Goal: Task Accomplishment & Management: Manage account settings

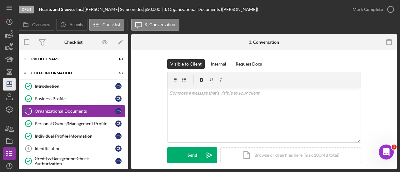
scroll to position [94, 0]
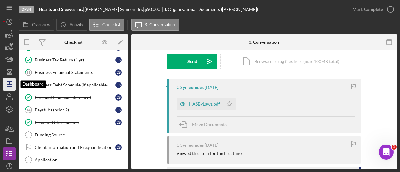
click at [9, 84] on line "button" at bounding box center [9, 84] width 5 height 0
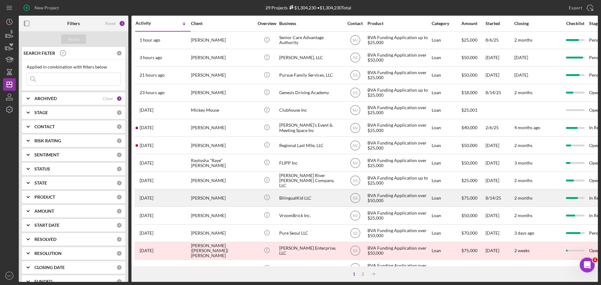
click at [295, 172] on div "BilingualKid LLC" at bounding box center [310, 198] width 63 height 17
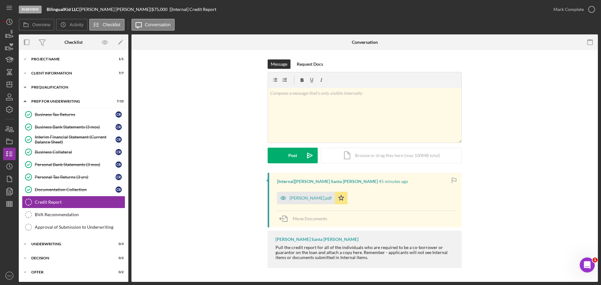
click at [53, 85] on div "Icon/Expander Prequalification 14 / 14" at bounding box center [74, 87] width 110 height 13
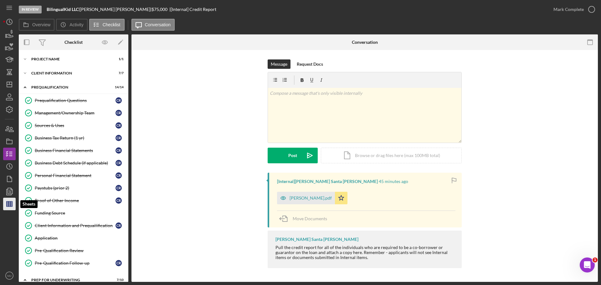
click at [9, 172] on icon "button" at bounding box center [10, 204] width 16 height 16
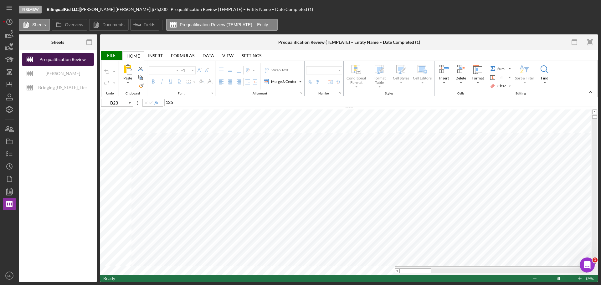
type input "Proxima Nova"
type input "11"
type input "C4"
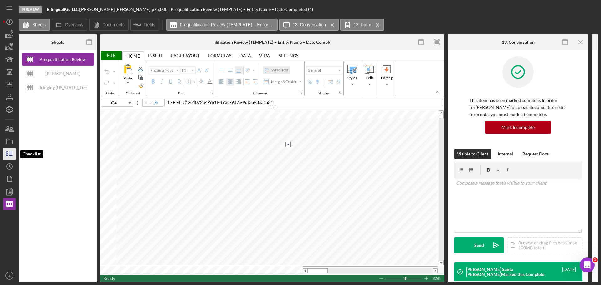
click at [9, 153] on icon "button" at bounding box center [10, 154] width 16 height 16
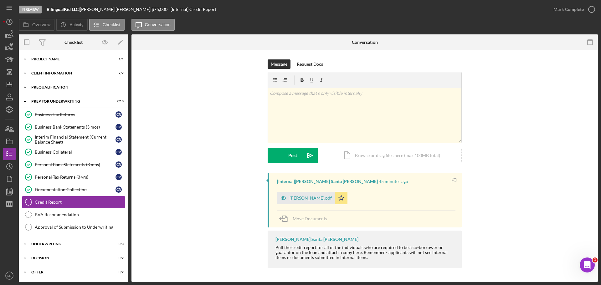
click at [53, 83] on div "Icon/Expander Prequalification 14 / 14" at bounding box center [74, 87] width 110 height 13
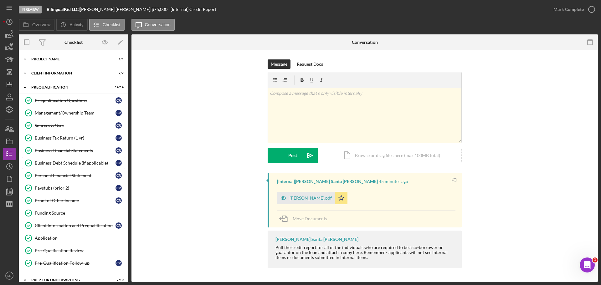
click at [62, 163] on div "Business Debt Schedule (if applicable)" at bounding box center [75, 163] width 81 height 5
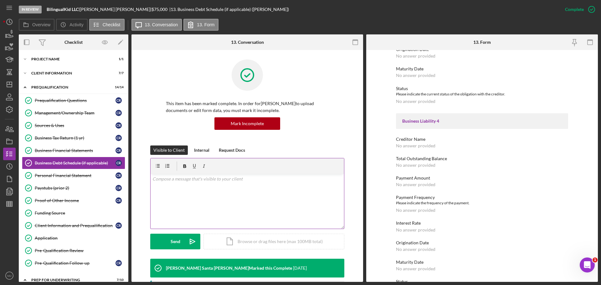
scroll to position [594, 0]
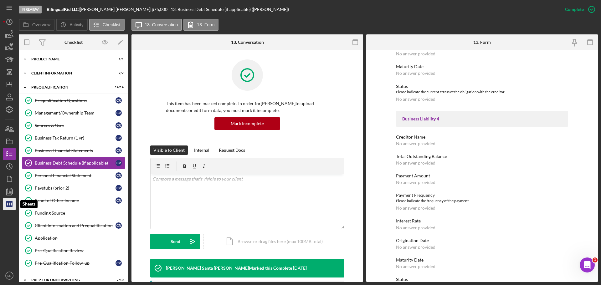
click at [13, 172] on icon "button" at bounding box center [10, 204] width 16 height 16
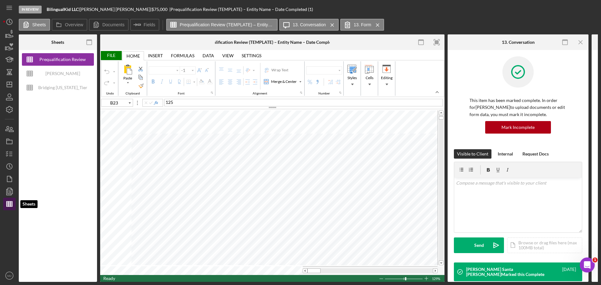
type input "Proxima Nova"
type input "11"
type input "B32"
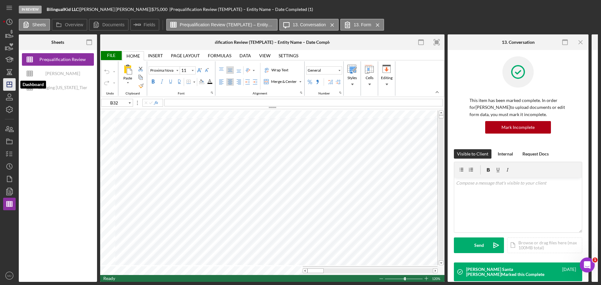
click at [12, 87] on polygon "button" at bounding box center [9, 84] width 5 height 5
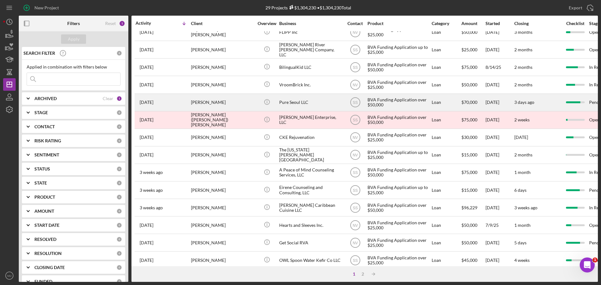
scroll to position [212, 0]
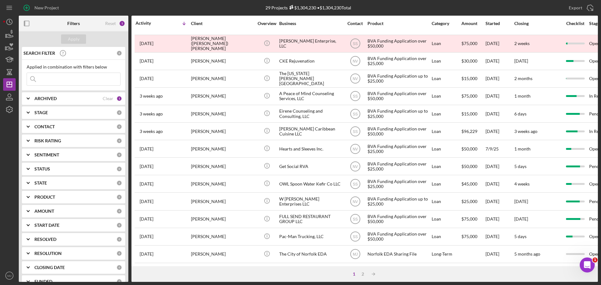
click at [363, 172] on div "1 2 Icon/Table Sort Arrow" at bounding box center [364, 274] width 466 height 16
click at [363, 172] on div "2" at bounding box center [362, 274] width 9 height 5
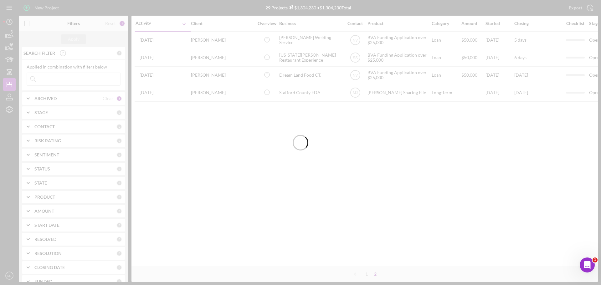
scroll to position [0, 0]
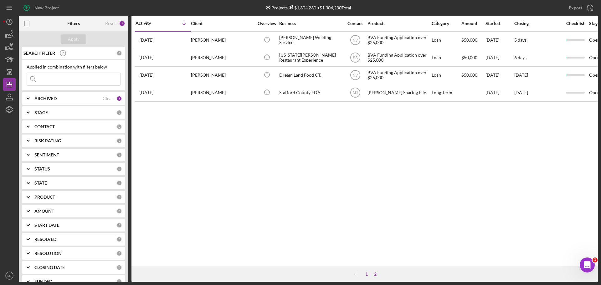
click at [367, 172] on div "1" at bounding box center [366, 274] width 9 height 5
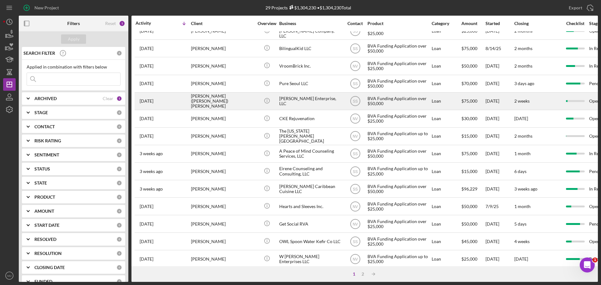
scroll to position [212, 0]
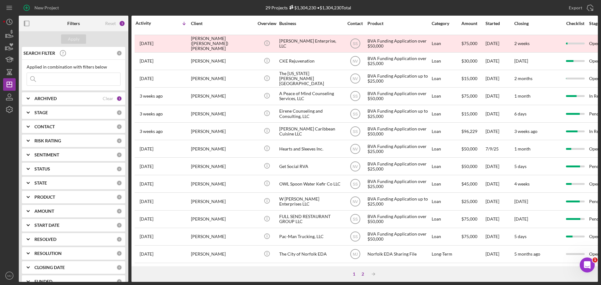
click at [363, 172] on div "2" at bounding box center [362, 274] width 9 height 5
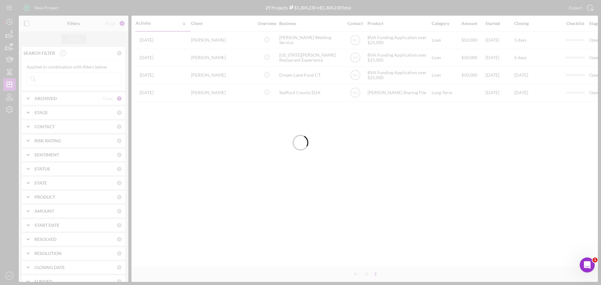
scroll to position [0, 0]
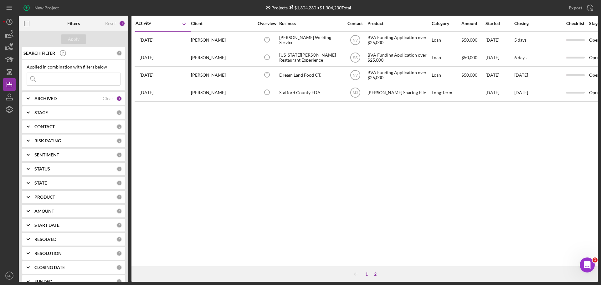
click at [366, 172] on div "1" at bounding box center [366, 274] width 9 height 5
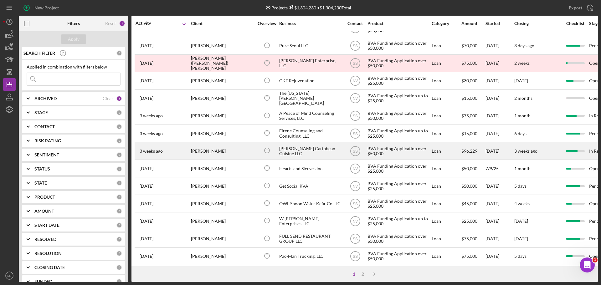
scroll to position [212, 0]
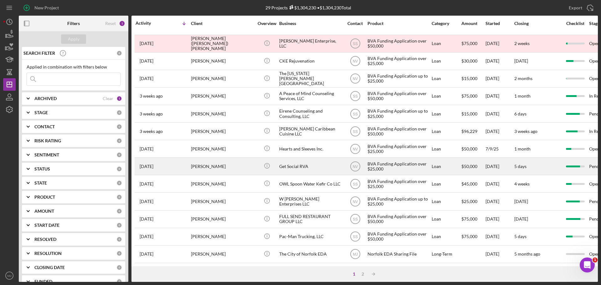
click at [289, 160] on div "Get Social RVA" at bounding box center [310, 166] width 63 height 17
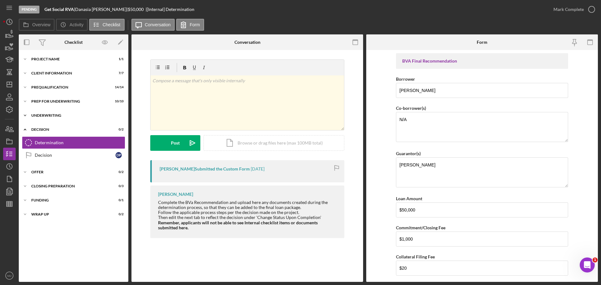
click at [49, 116] on div "Underwriting" at bounding box center [75, 116] width 89 height 4
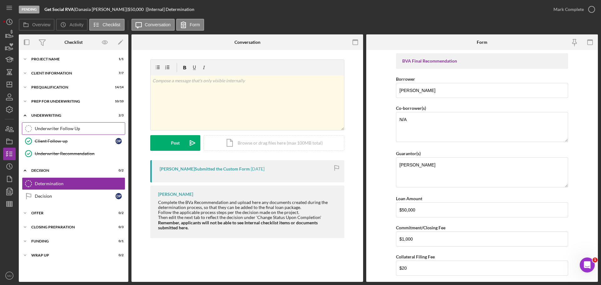
click at [52, 127] on div "Underwriter Follow Up" at bounding box center [80, 128] width 90 height 5
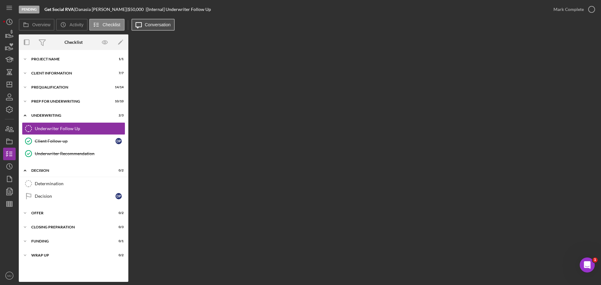
click at [151, 20] on button "Icon/Message Conversation" at bounding box center [152, 25] width 43 height 12
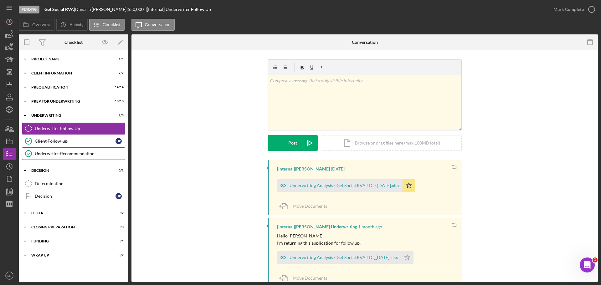
click at [42, 148] on link "Underwriter Recommendation Underwriter Recommendation" at bounding box center [73, 153] width 103 height 13
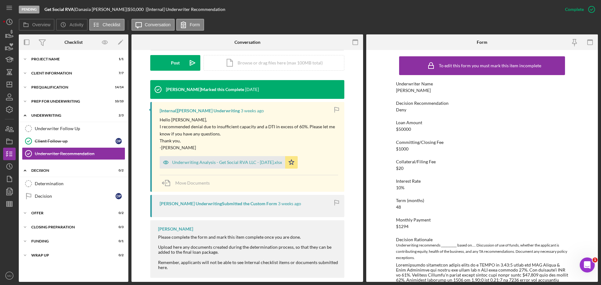
scroll to position [175, 0]
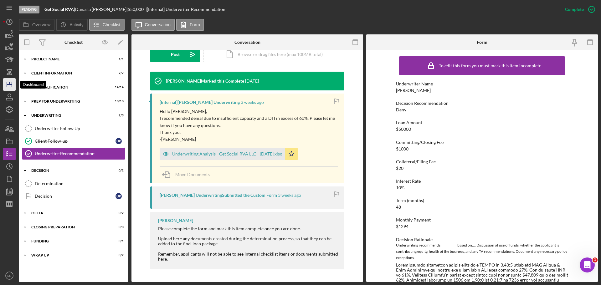
click at [9, 83] on line "button" at bounding box center [9, 83] width 0 height 3
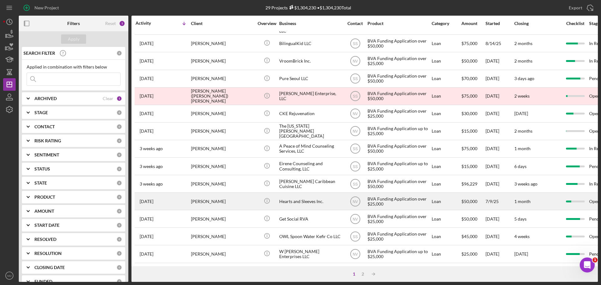
scroll to position [212, 0]
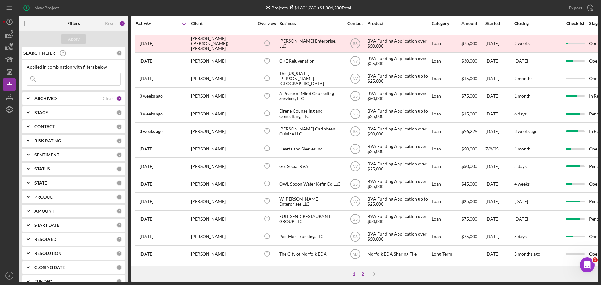
click at [364, 172] on div "2" at bounding box center [362, 274] width 9 height 5
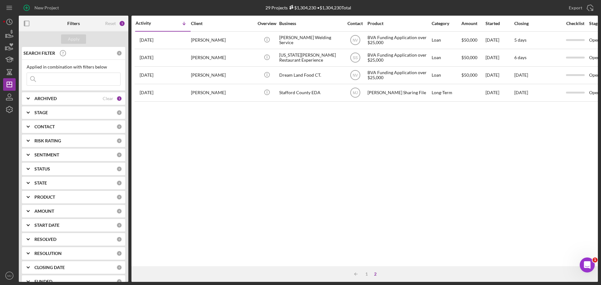
scroll to position [0, 0]
click at [364, 172] on div "1" at bounding box center [366, 274] width 9 height 5
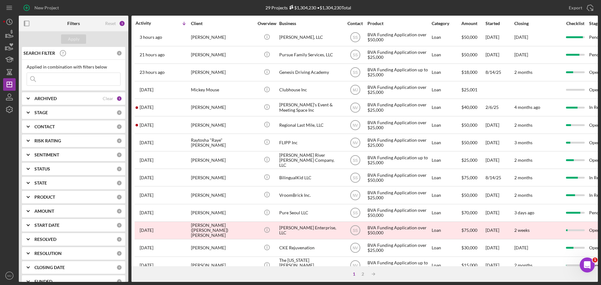
scroll to position [31, 0]
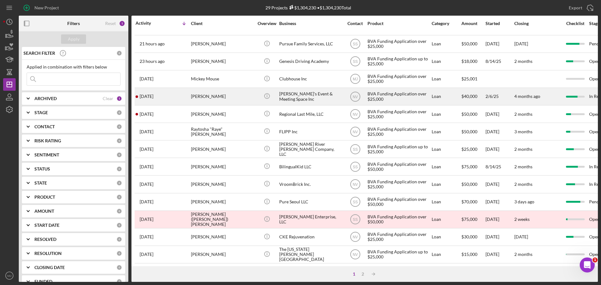
click at [221, 99] on div "[PERSON_NAME]" at bounding box center [222, 96] width 63 height 17
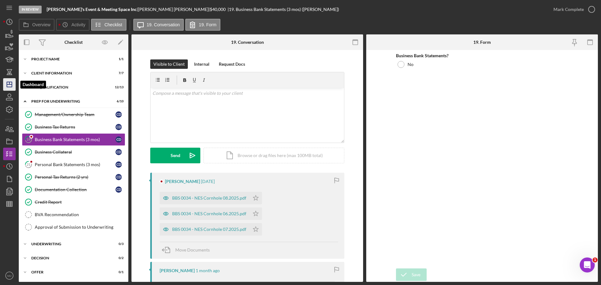
click at [9, 88] on icon "Icon/Dashboard" at bounding box center [10, 85] width 16 height 16
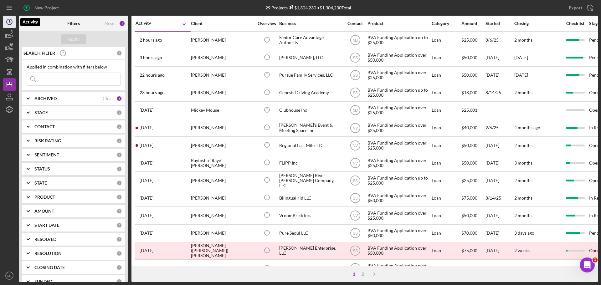
click at [11, 20] on circle "button" at bounding box center [10, 22] width 6 height 6
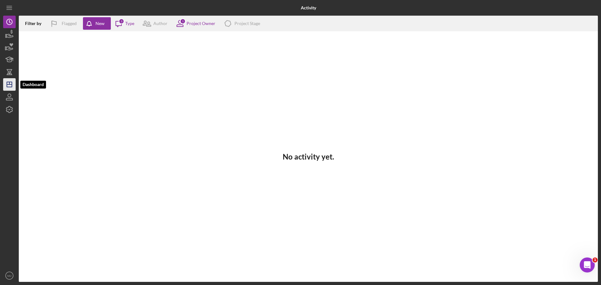
click at [8, 84] on line "button" at bounding box center [9, 84] width 5 height 0
